Goal: Check status: Check status

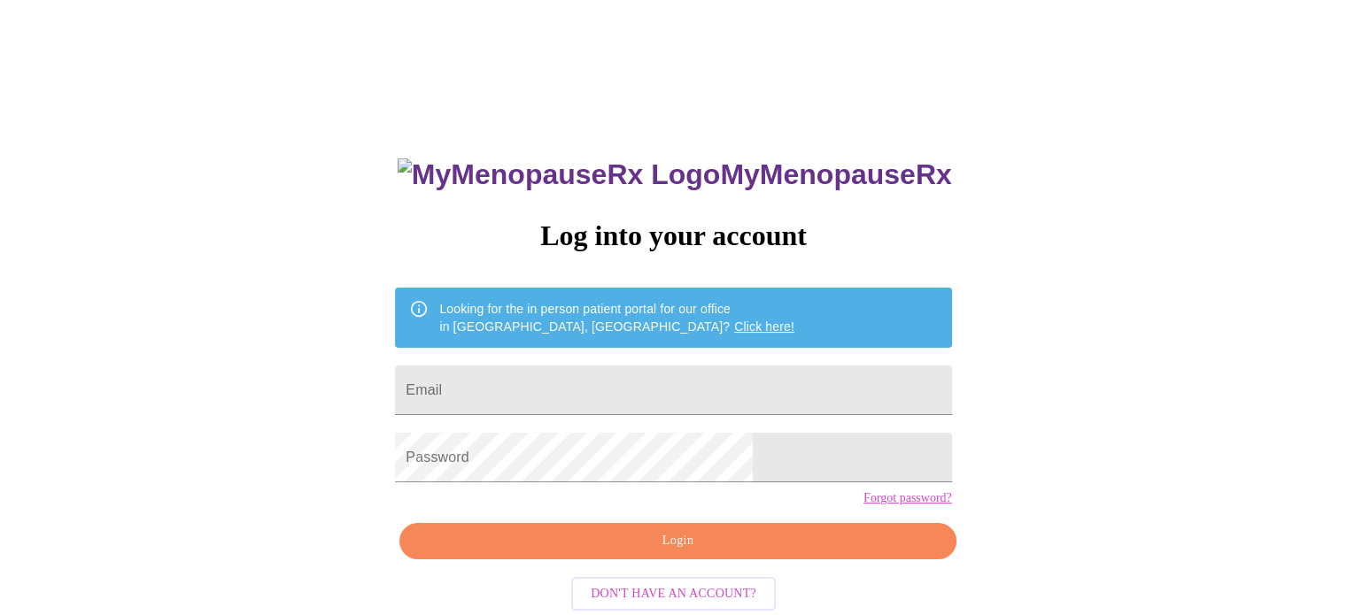
scroll to position [34, 0]
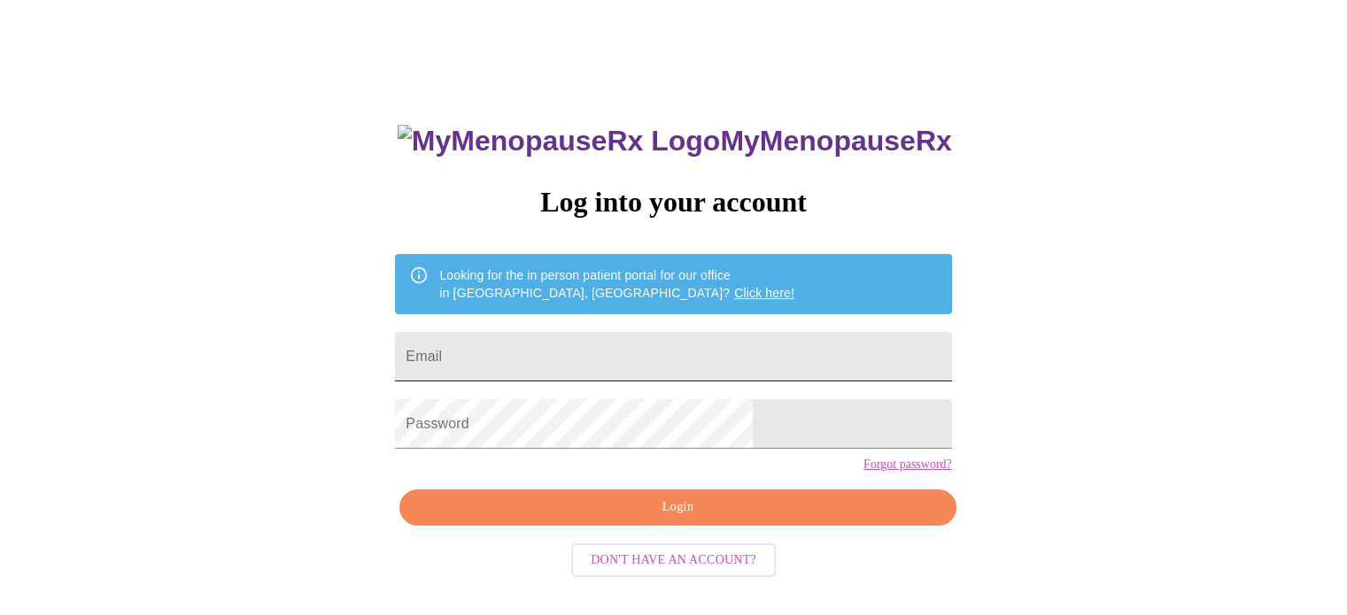
click at [552, 355] on input "Email" at bounding box center [673, 357] width 556 height 50
type input "[EMAIL_ADDRESS][DOMAIN_NAME]"
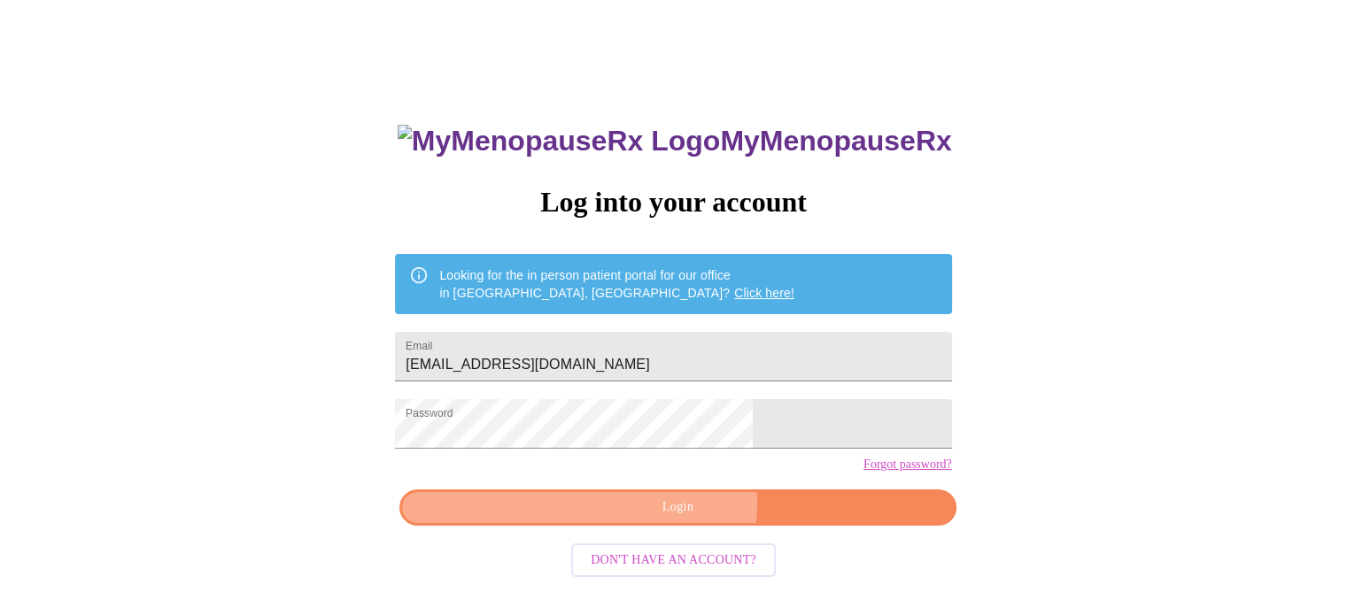
click at [662, 519] on span "Login" at bounding box center [677, 508] width 515 height 22
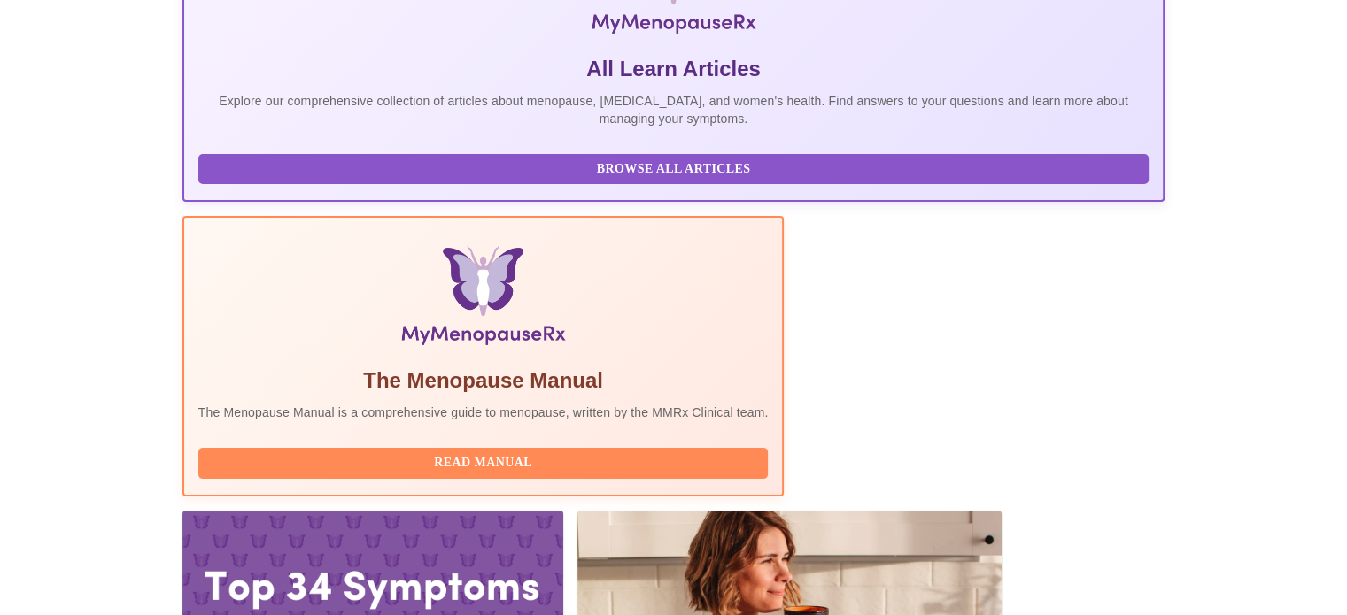
scroll to position [351, 0]
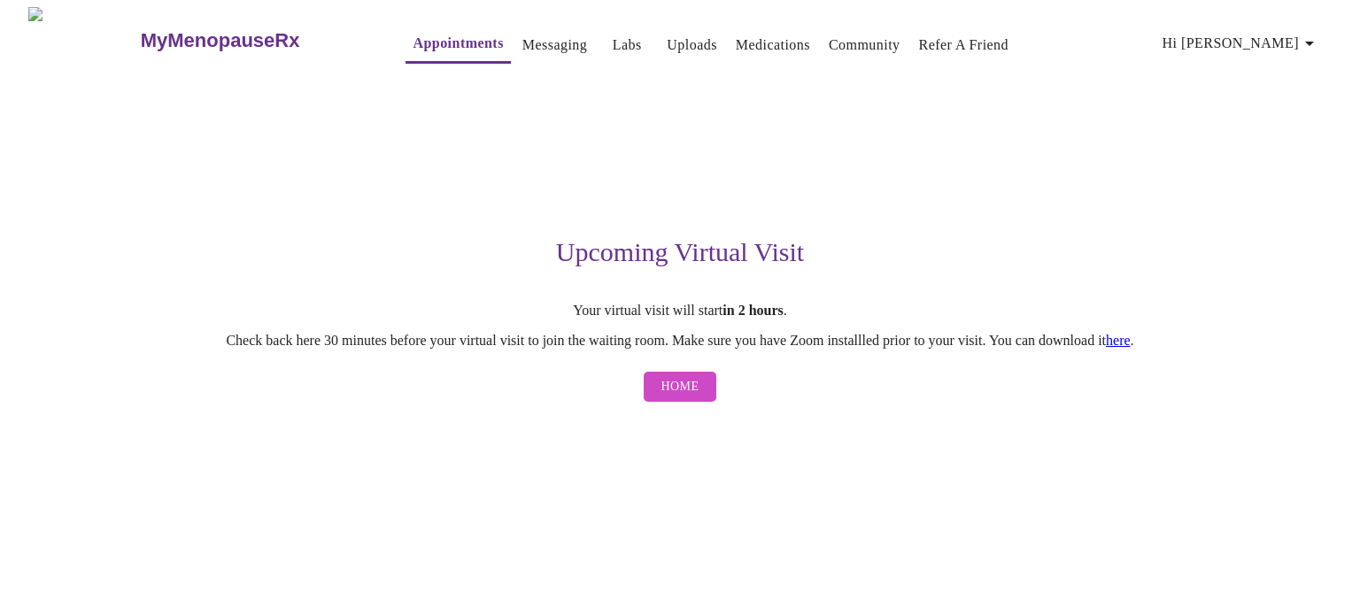
click at [1131, 343] on link "here" at bounding box center [1118, 340] width 25 height 15
